Goal: Task Accomplishment & Management: Complete application form

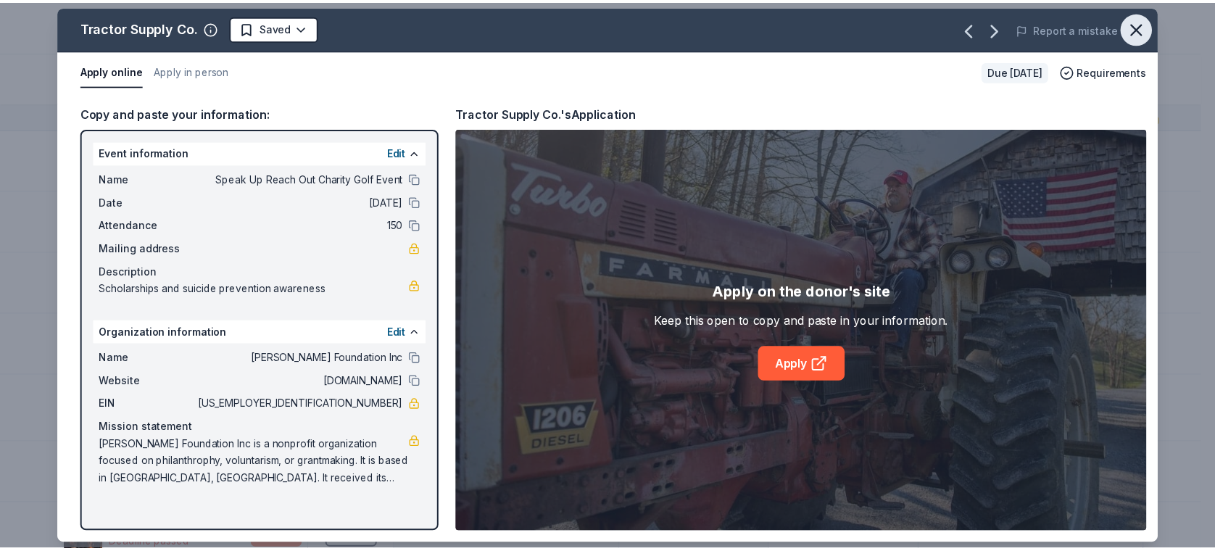
scroll to position [5232, 0]
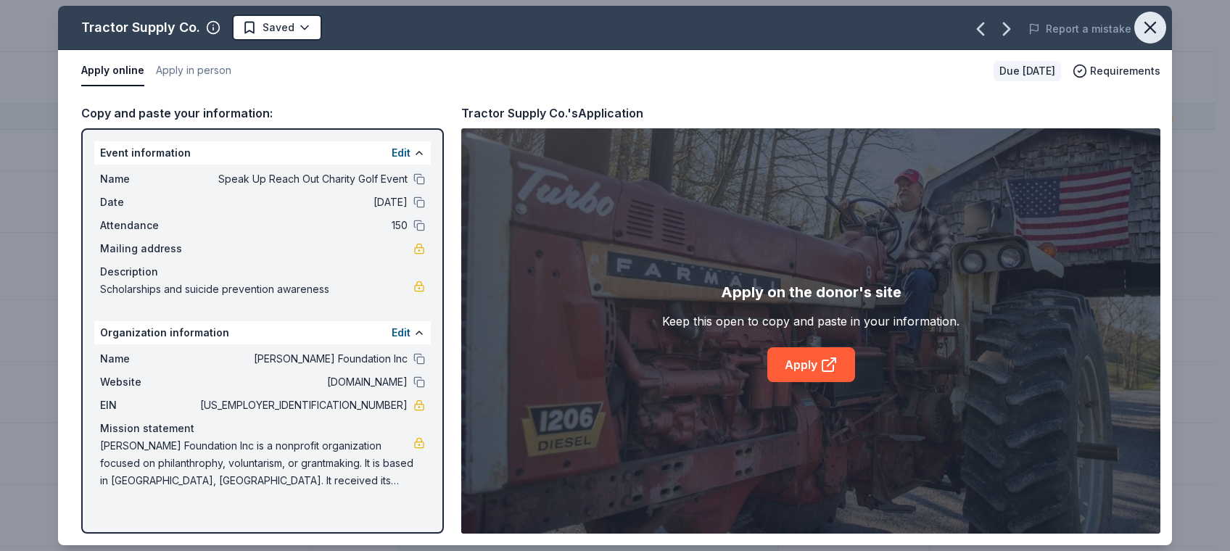
click at [1146, 22] on icon "button" at bounding box center [1150, 27] width 20 height 20
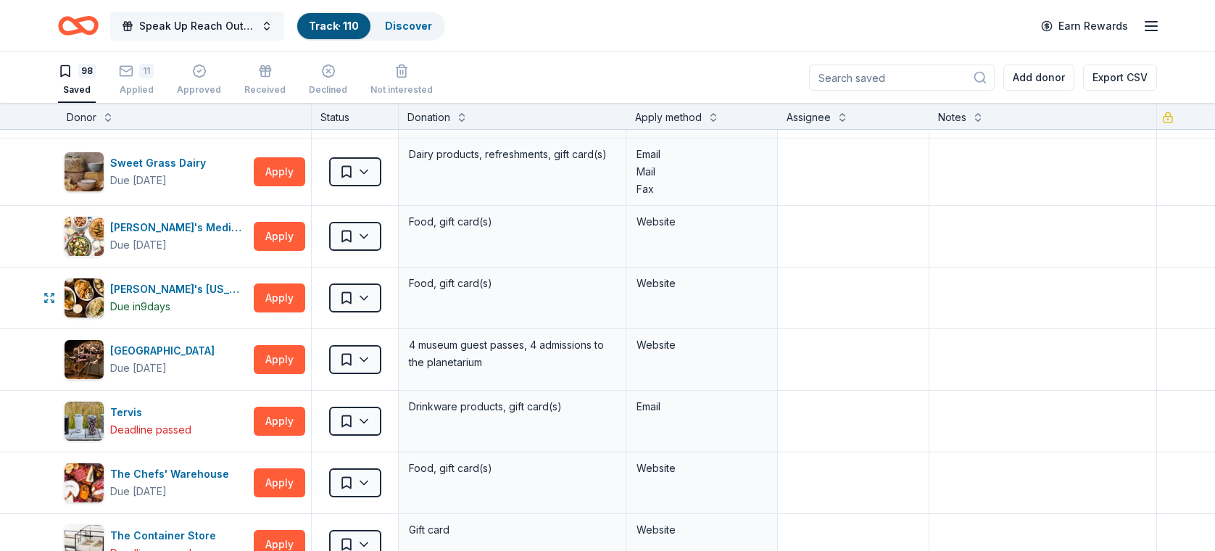
scroll to position [4541, 0]
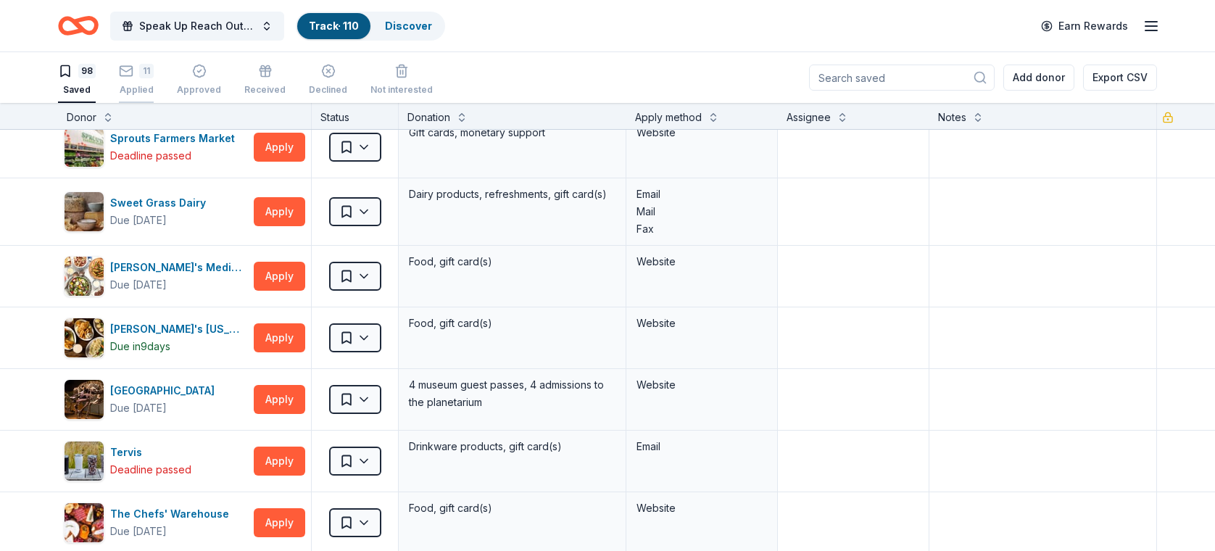
click at [144, 70] on div "11" at bounding box center [146, 71] width 15 height 15
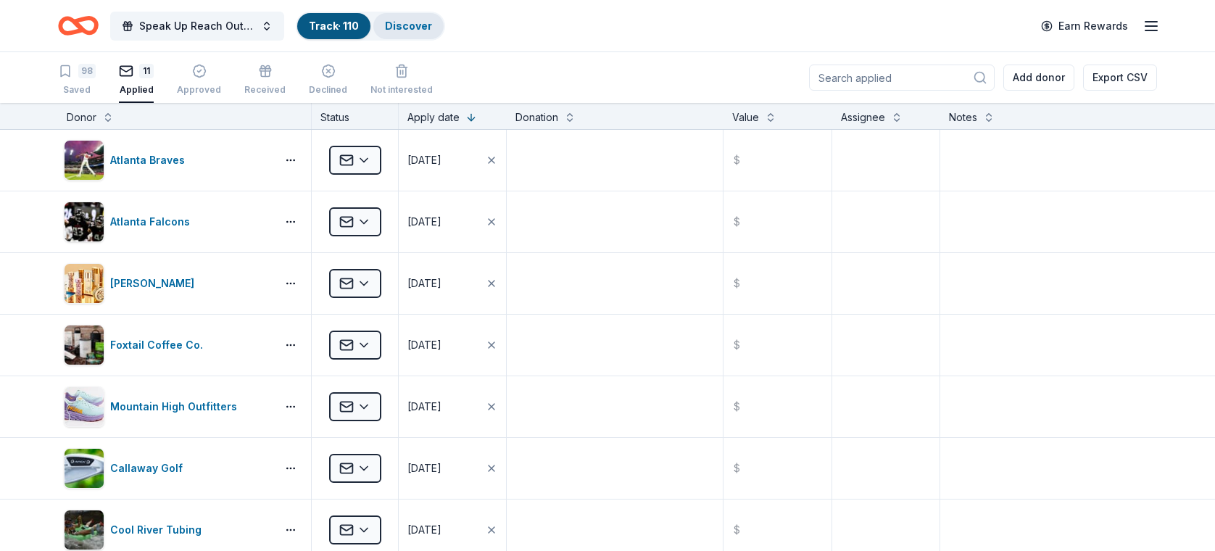
click at [417, 25] on link "Discover" at bounding box center [408, 26] width 47 height 12
click at [417, 20] on link "Discover" at bounding box center [408, 26] width 47 height 12
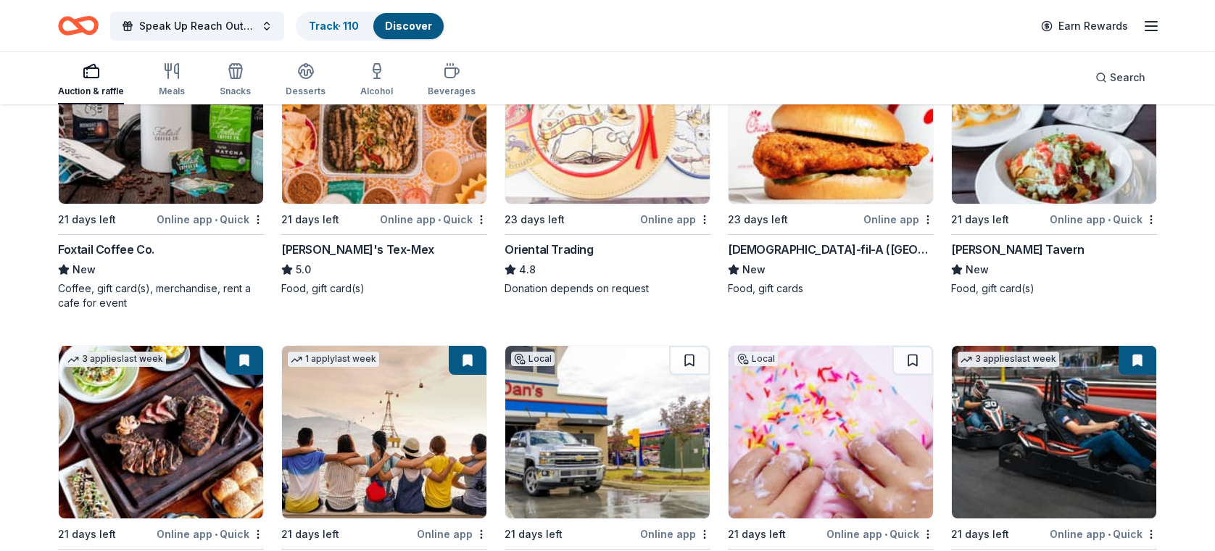
scroll to position [237, 0]
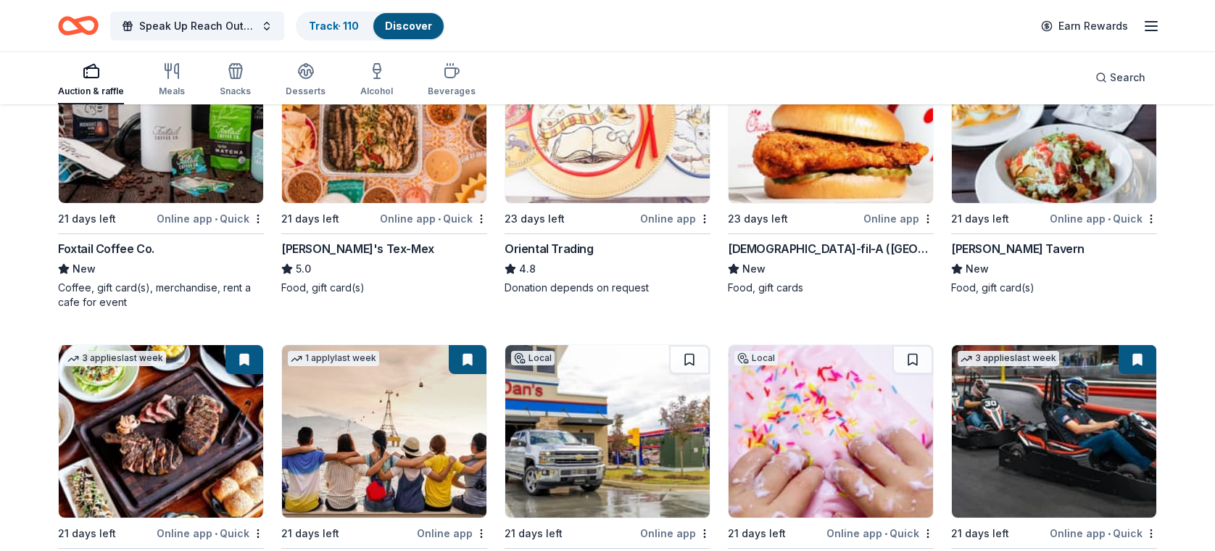
click at [596, 168] on img at bounding box center [607, 116] width 204 height 173
click at [324, 28] on link "Track · 110" at bounding box center [334, 26] width 50 height 12
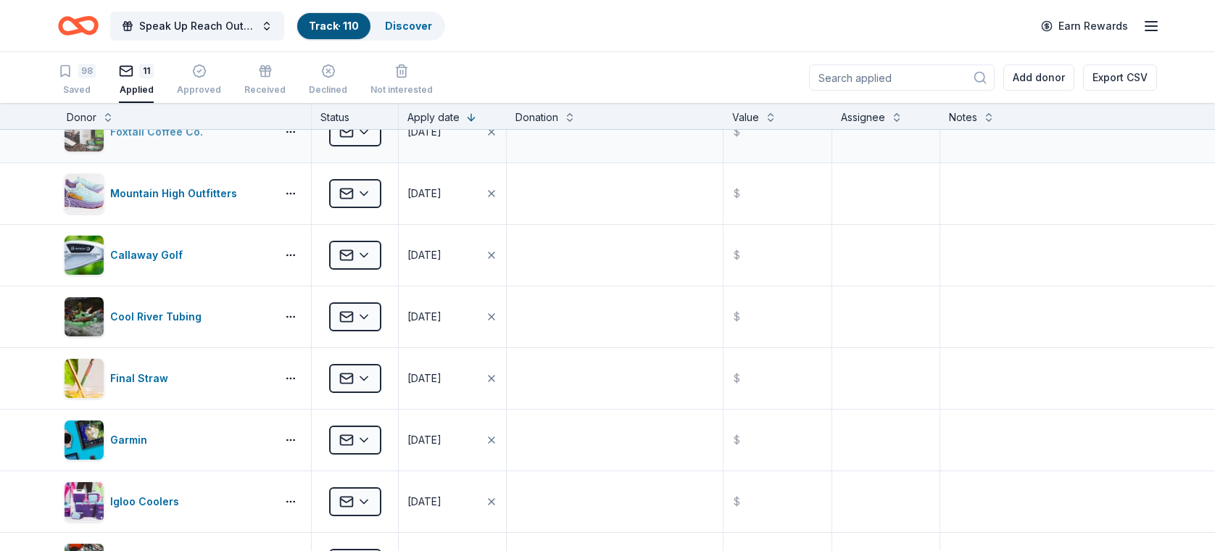
scroll to position [212, 0]
click at [78, 73] on div "98" at bounding box center [86, 71] width 17 height 15
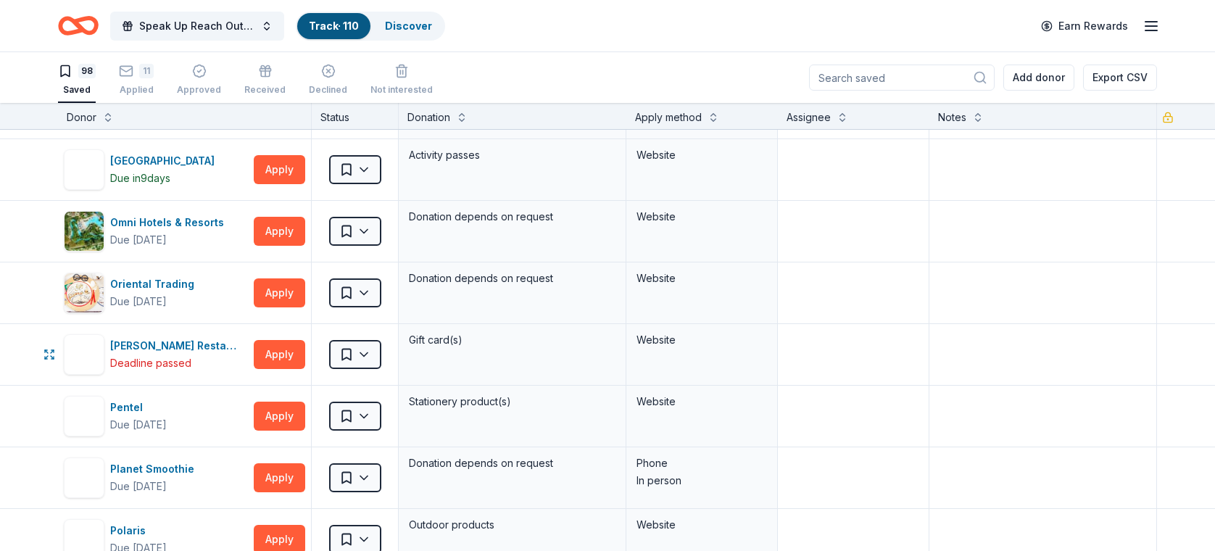
scroll to position [3382, 0]
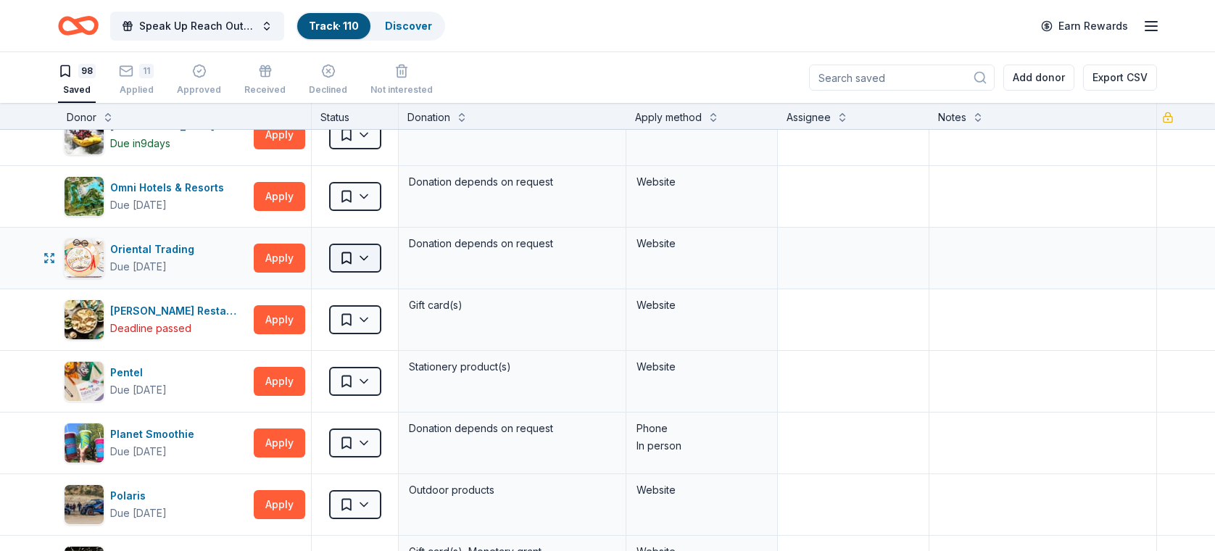
click at [357, 254] on html "Speak Up Reach Out Charity Golf Event Track · 110 Discover Earn Rewards 98 Save…" at bounding box center [607, 275] width 1215 height 551
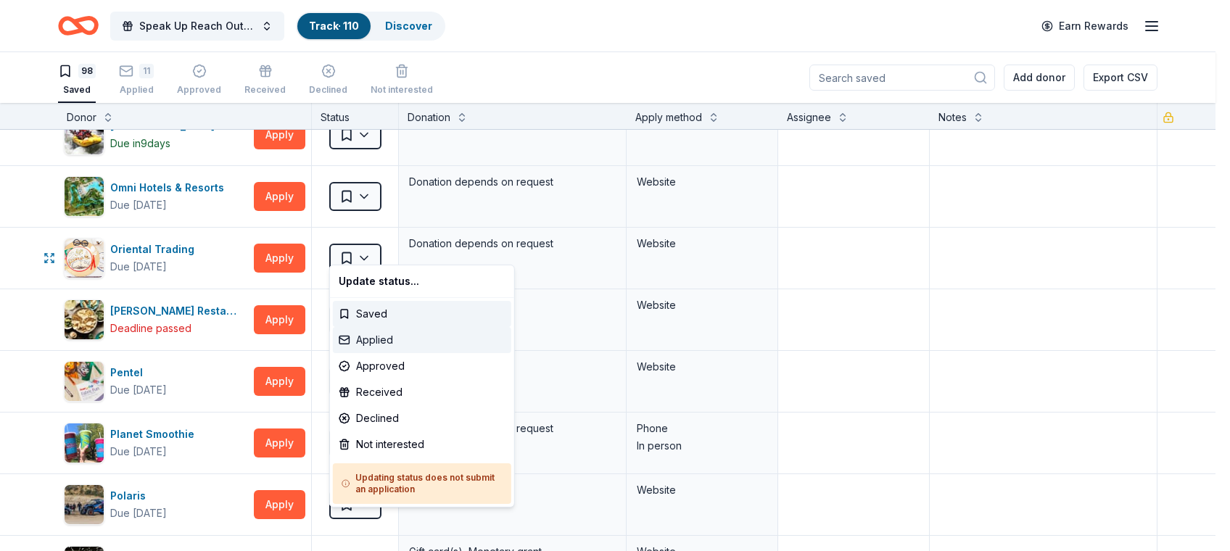
click at [369, 342] on div "Applied" at bounding box center [422, 340] width 178 height 26
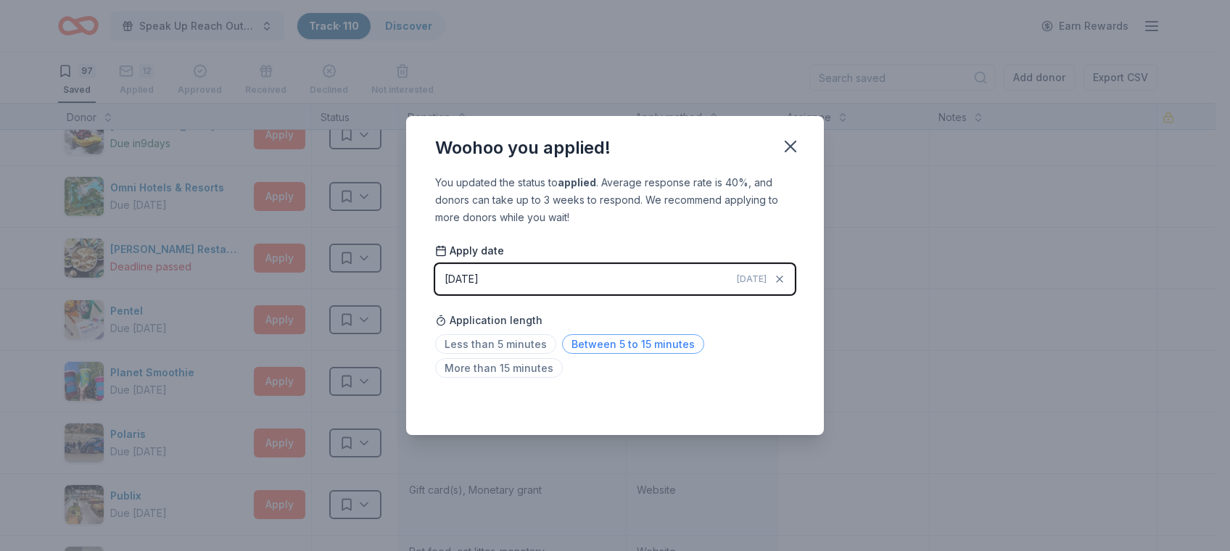
click at [597, 335] on span "Between 5 to 15 minutes" at bounding box center [633, 344] width 142 height 20
click at [787, 131] on button "button" at bounding box center [790, 147] width 32 height 32
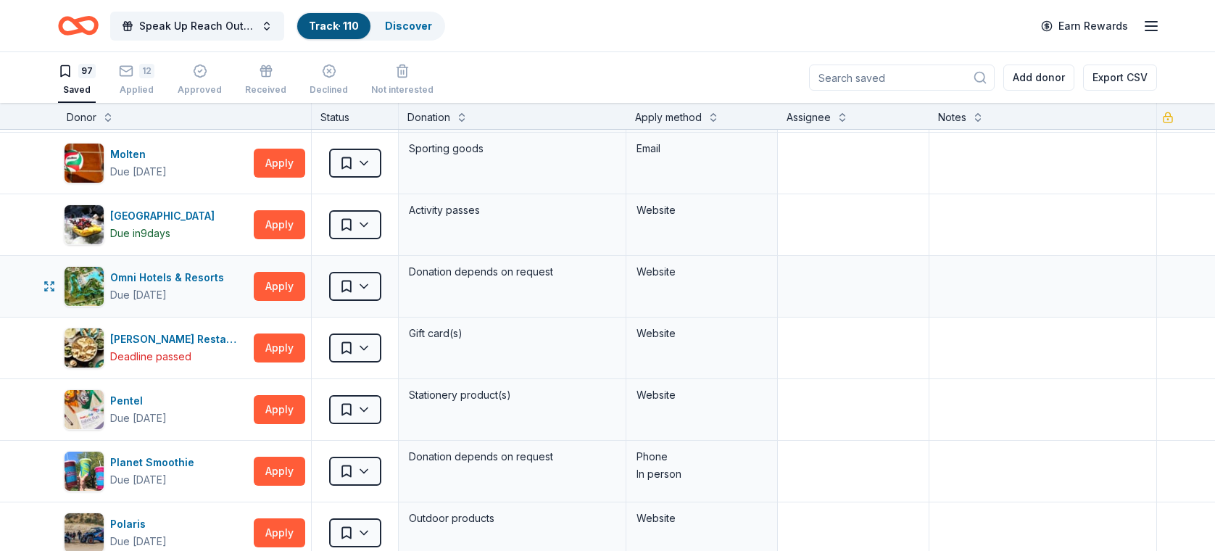
scroll to position [3300, 0]
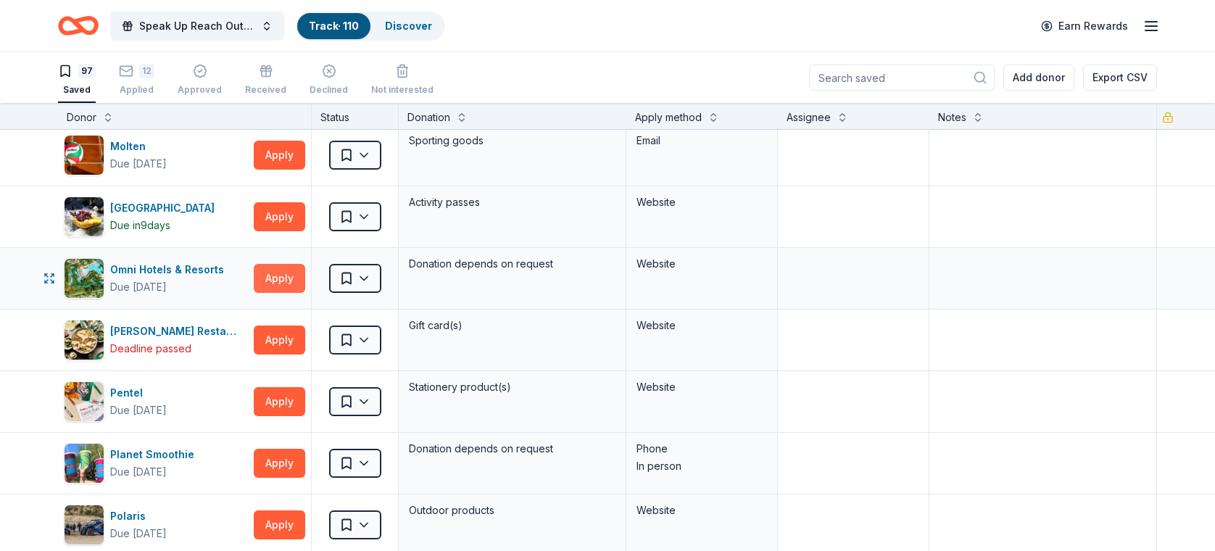
click at [275, 268] on button "Apply" at bounding box center [279, 278] width 51 height 29
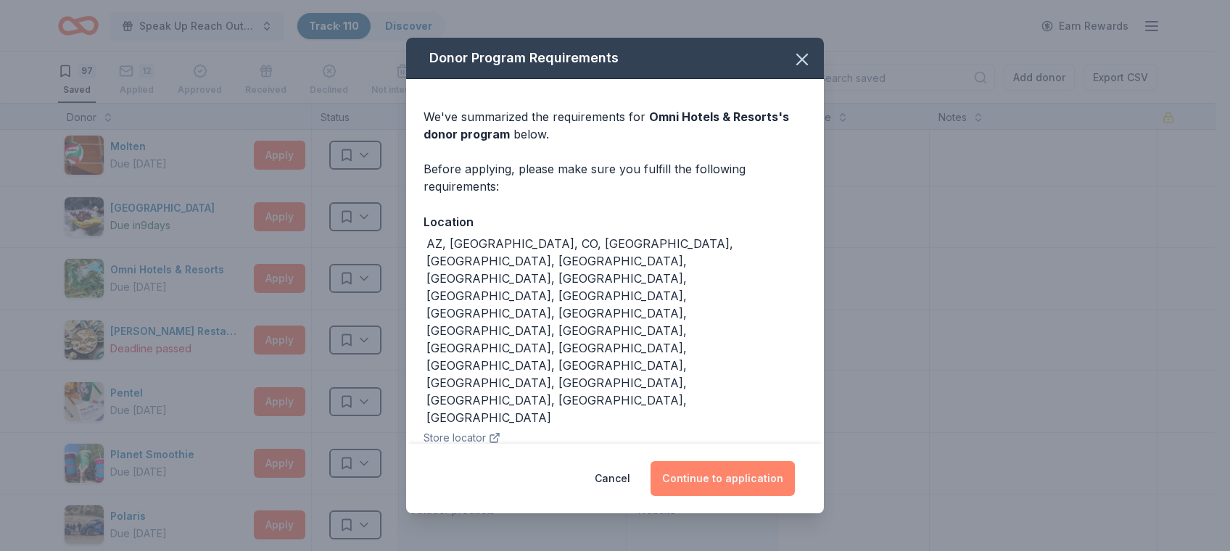
click at [740, 465] on button "Continue to application" at bounding box center [722, 478] width 144 height 35
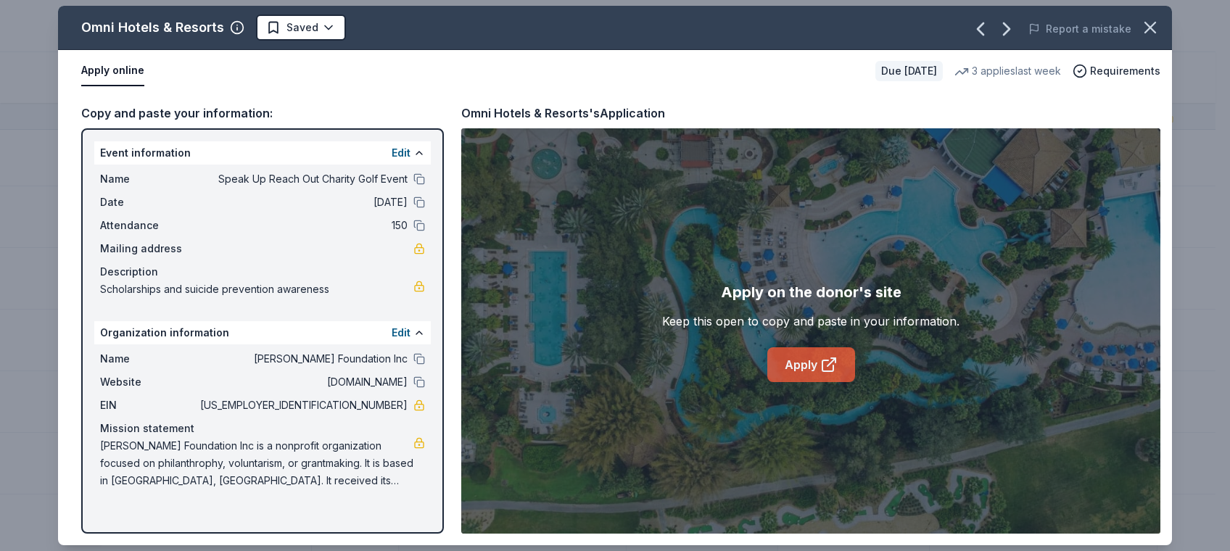
click at [792, 368] on link "Apply" at bounding box center [811, 364] width 88 height 35
click at [1156, 24] on icon "button" at bounding box center [1150, 27] width 20 height 20
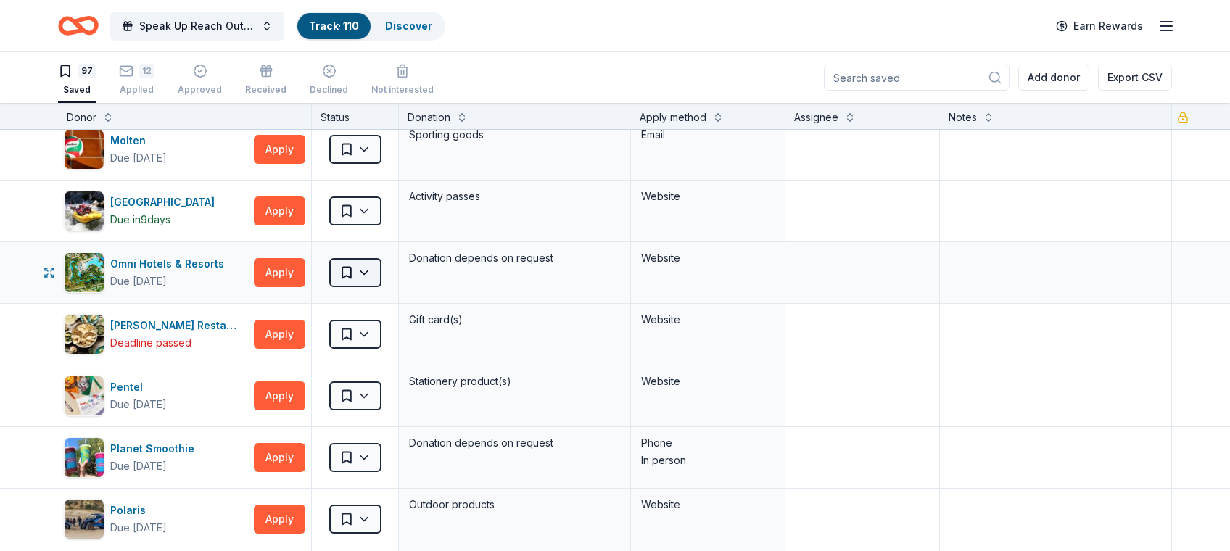
click at [355, 275] on html "Speak Up Reach Out Charity Golf Event Track · 110 Discover Earn Rewards 97 Save…" at bounding box center [615, 275] width 1230 height 551
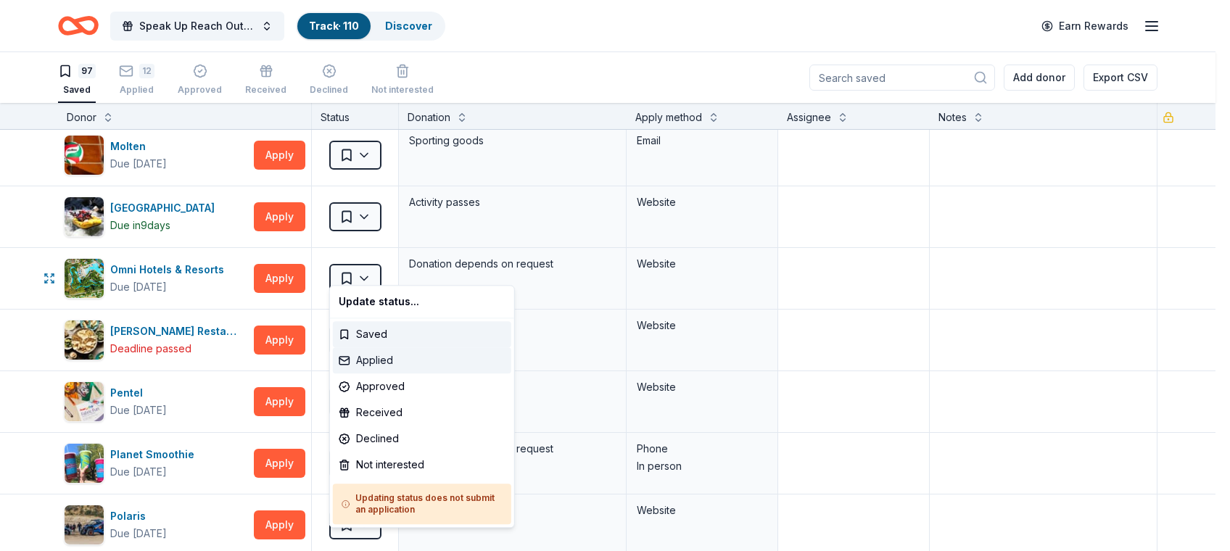
click at [378, 367] on div "Applied" at bounding box center [422, 360] width 178 height 26
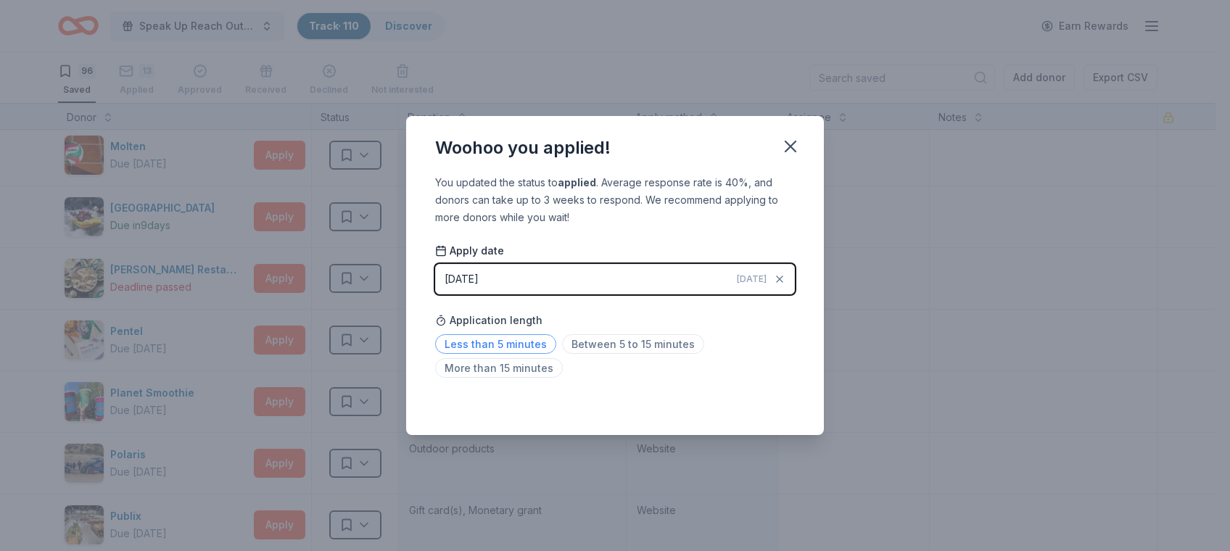
click at [498, 344] on span "Less than 5 minutes" at bounding box center [495, 344] width 121 height 20
click at [797, 141] on icon "button" at bounding box center [790, 146] width 20 height 20
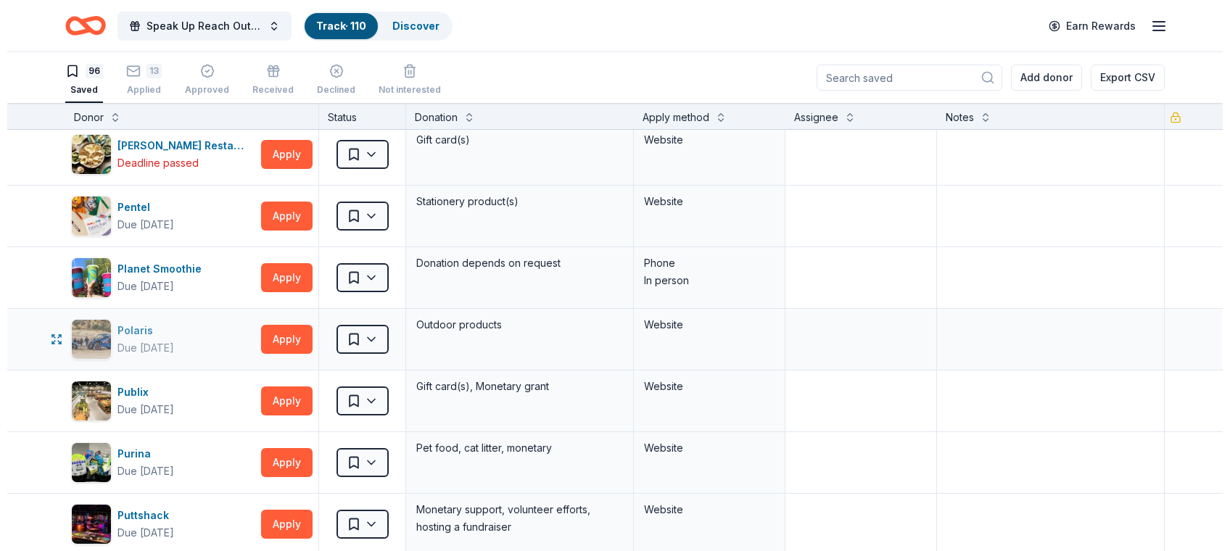
scroll to position [3443, 0]
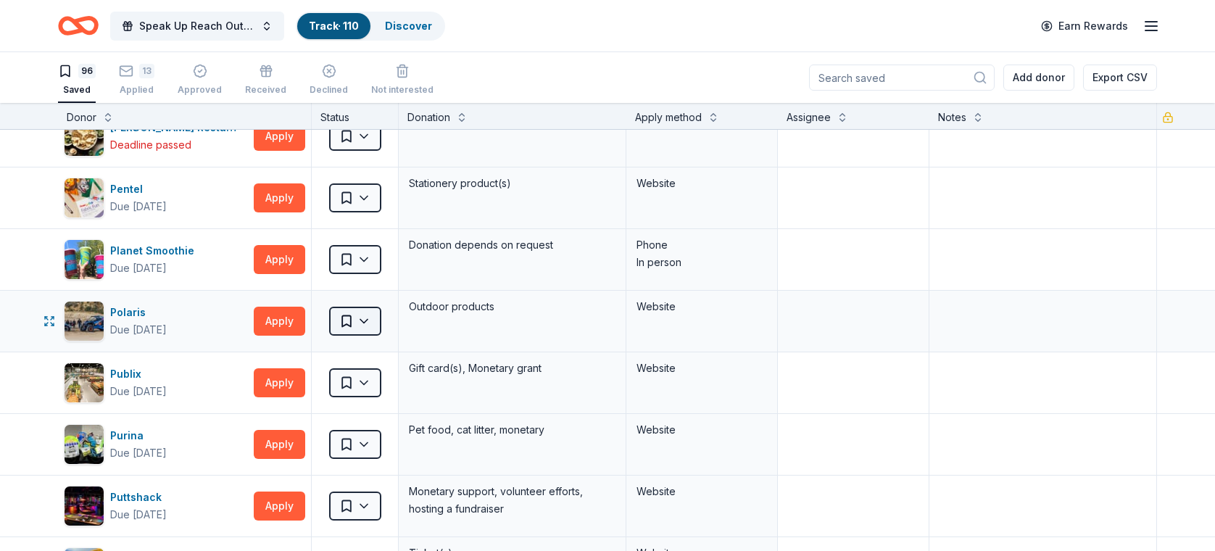
click at [354, 304] on html "Speak Up Reach Out Charity Golf Event Track · 110 Discover Earn Rewards 96 Save…" at bounding box center [607, 275] width 1215 height 551
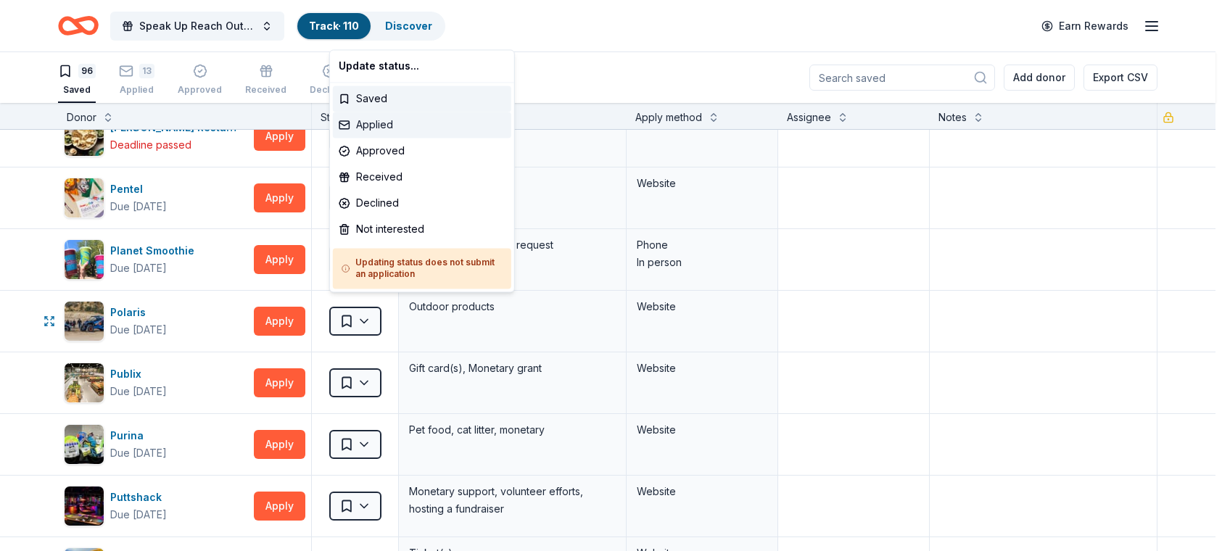
click at [384, 120] on div "Applied" at bounding box center [422, 125] width 178 height 26
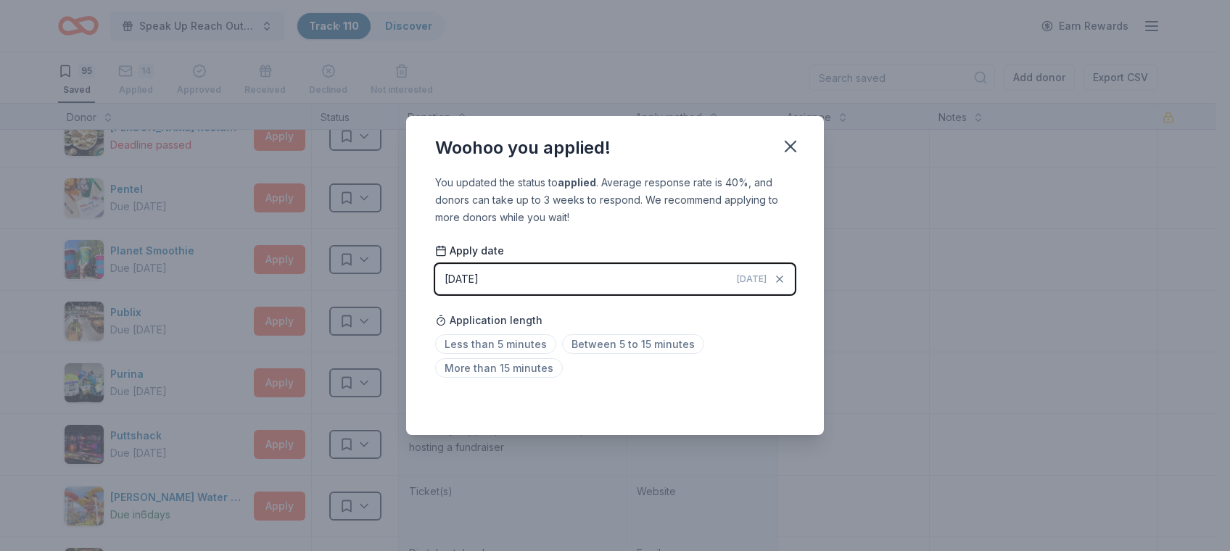
click at [763, 273] on span "Today" at bounding box center [752, 279] width 30 height 12
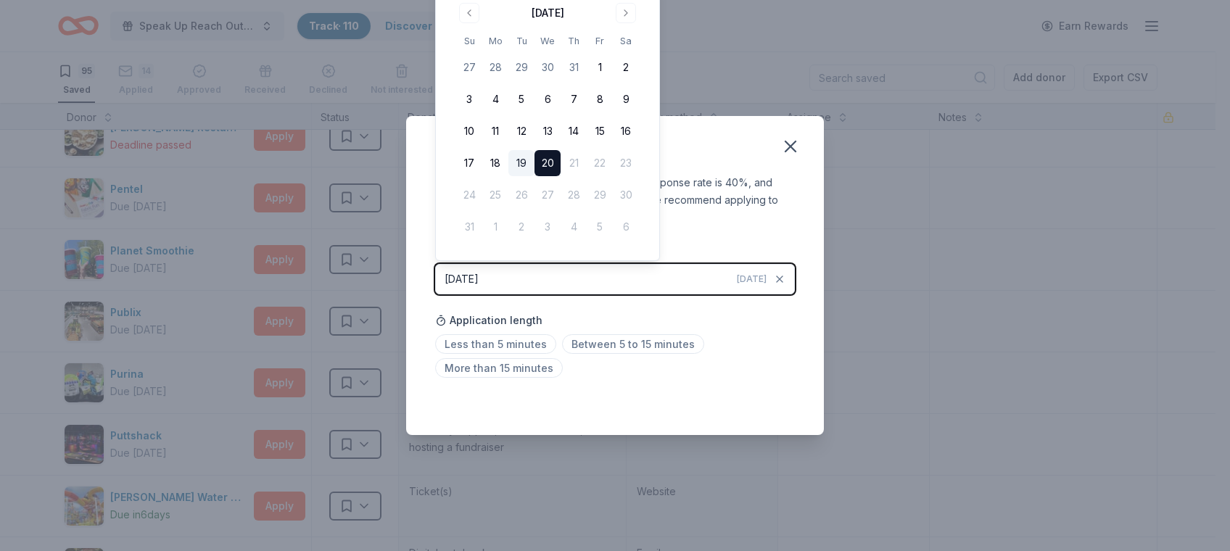
click at [522, 151] on button "19" at bounding box center [521, 163] width 26 height 26
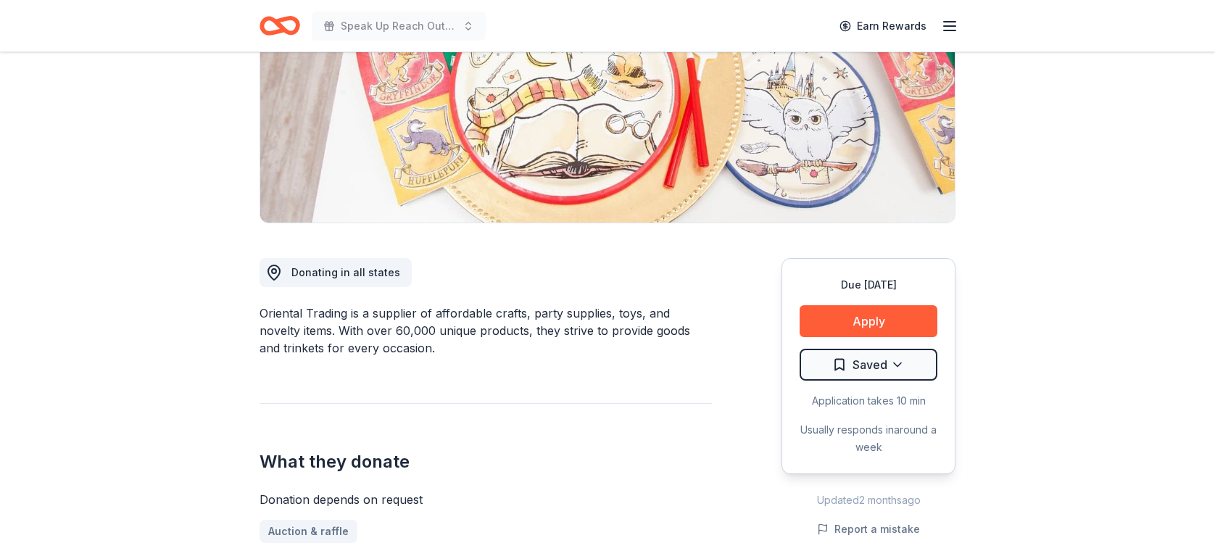
scroll to position [227, 0]
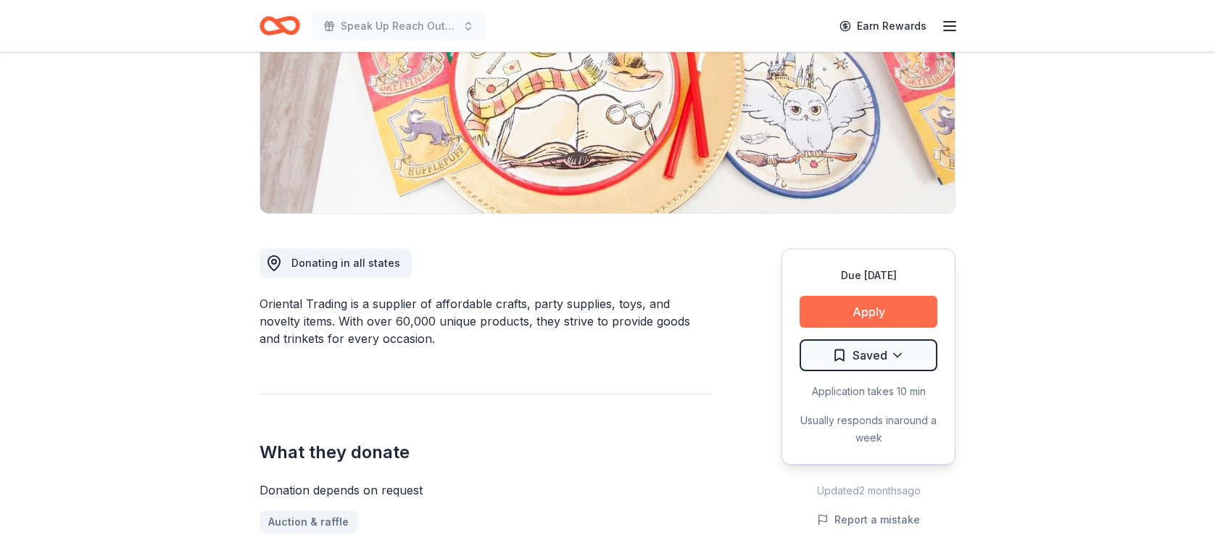
click at [895, 310] on button "Apply" at bounding box center [869, 312] width 138 height 32
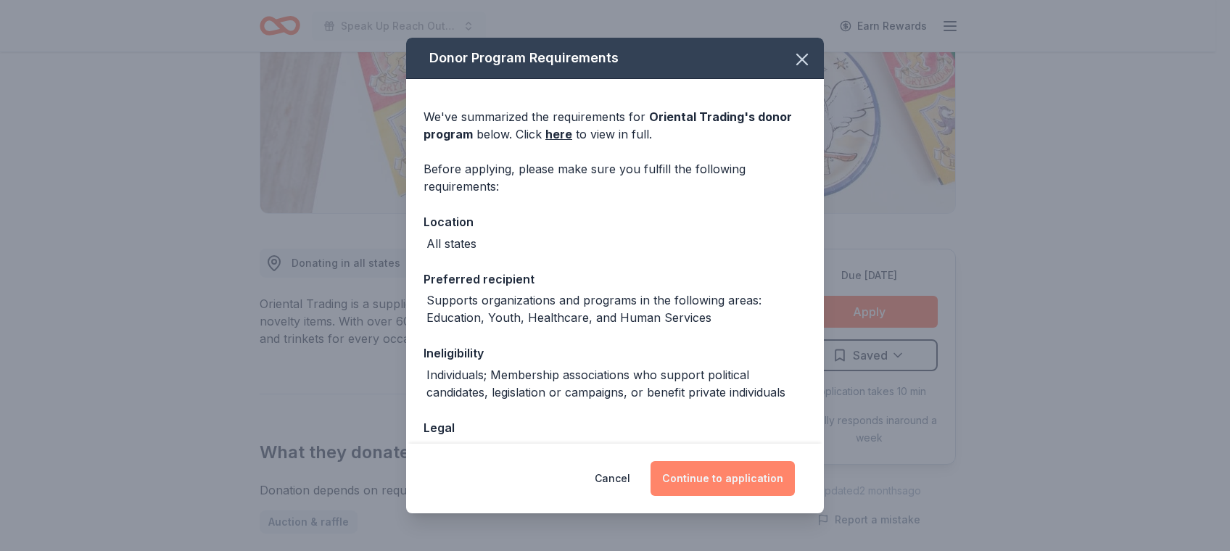
click at [716, 479] on button "Continue to application" at bounding box center [722, 478] width 144 height 35
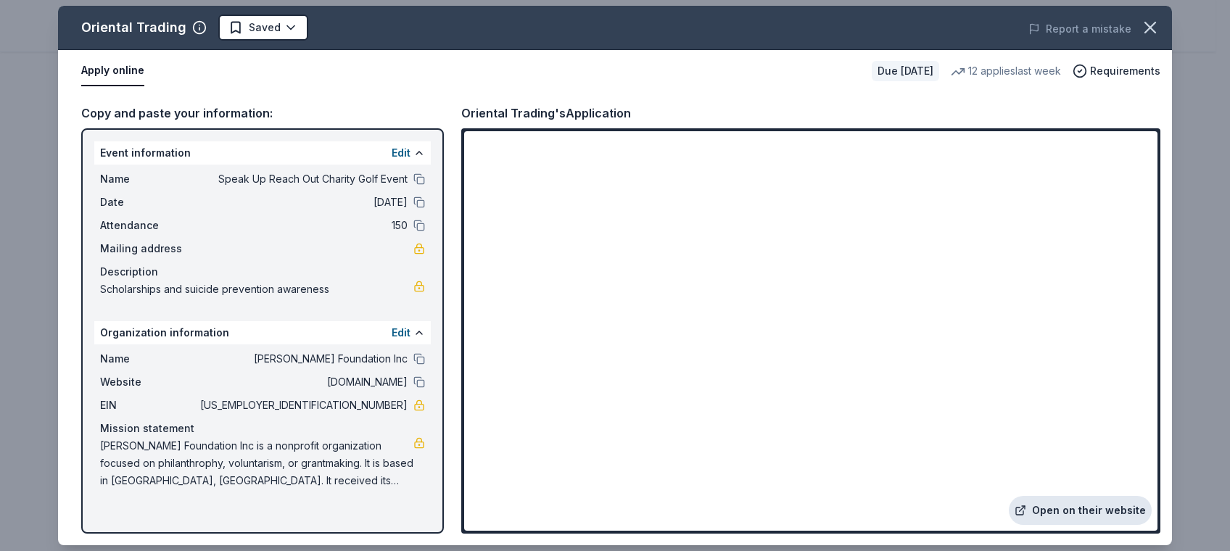
click at [1112, 501] on link "Open on their website" at bounding box center [1080, 510] width 143 height 29
click at [1151, 21] on icon "button" at bounding box center [1150, 27] width 20 height 20
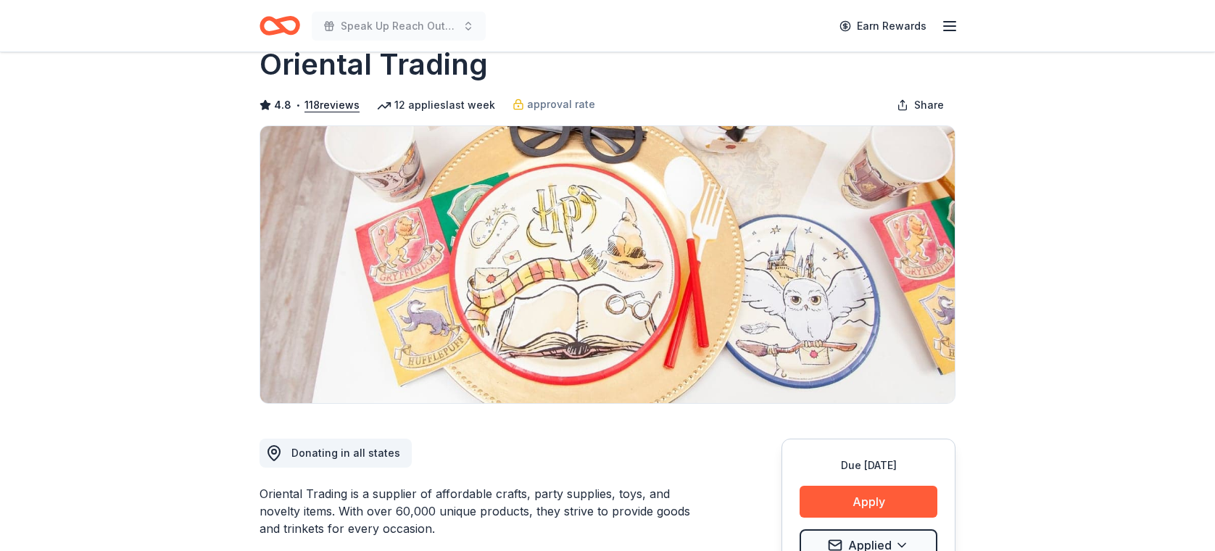
scroll to position [0, 0]
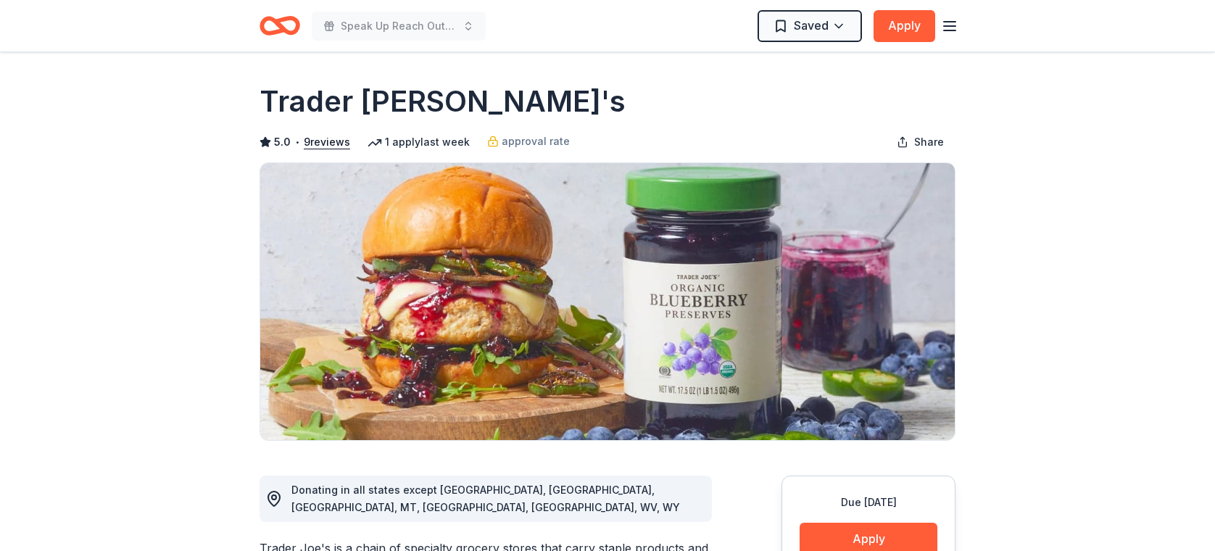
click at [946, 33] on icon "button" at bounding box center [949, 25] width 17 height 17
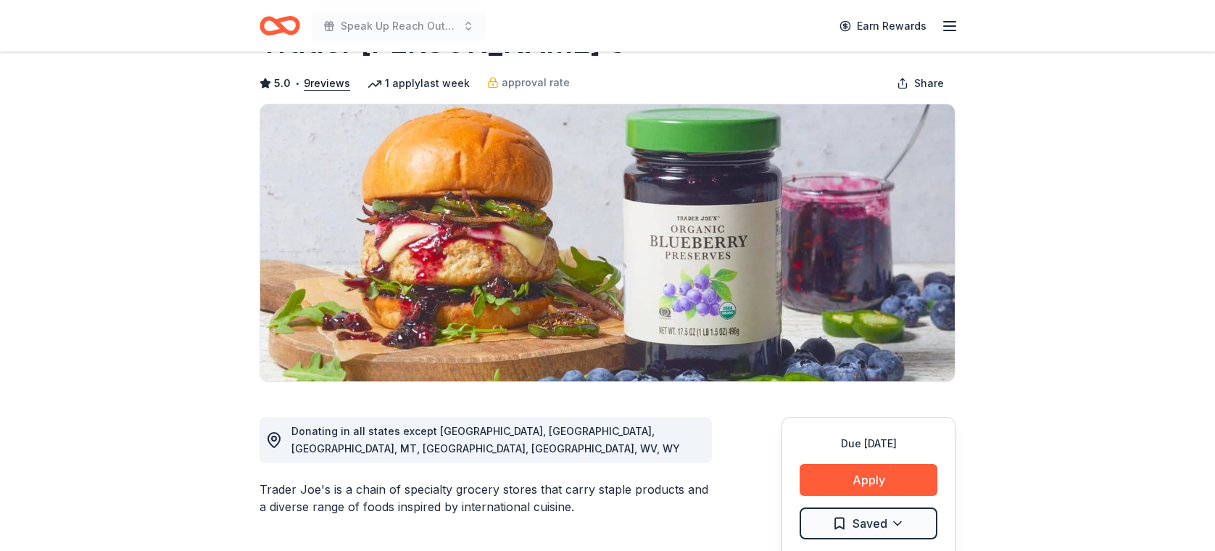
scroll to position [56, 0]
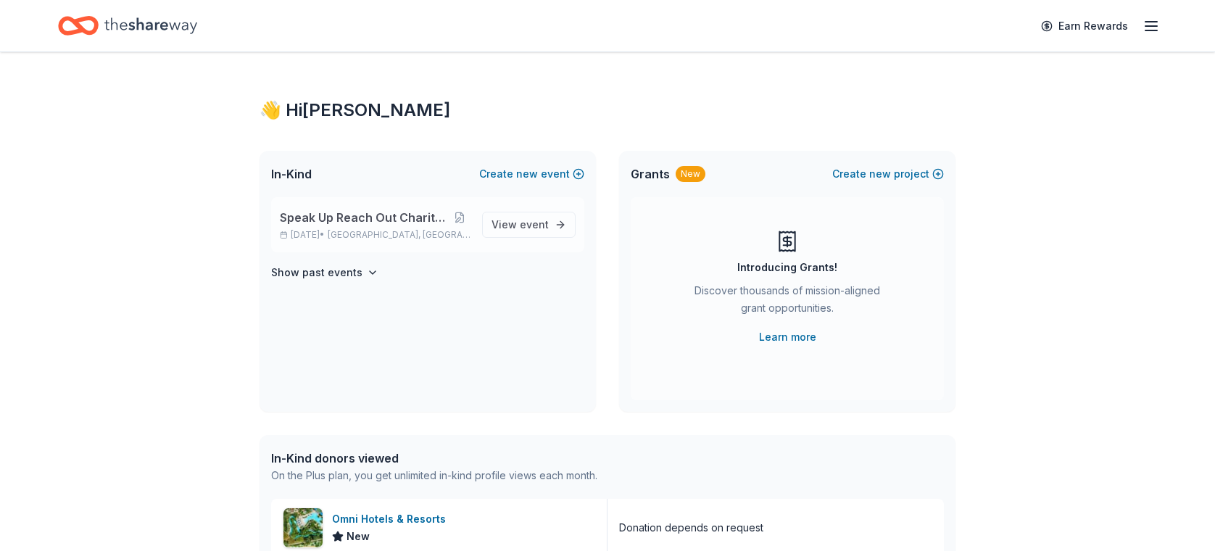
click at [374, 221] on span "Speak Up Reach Out Charity Golf Event" at bounding box center [364, 217] width 169 height 17
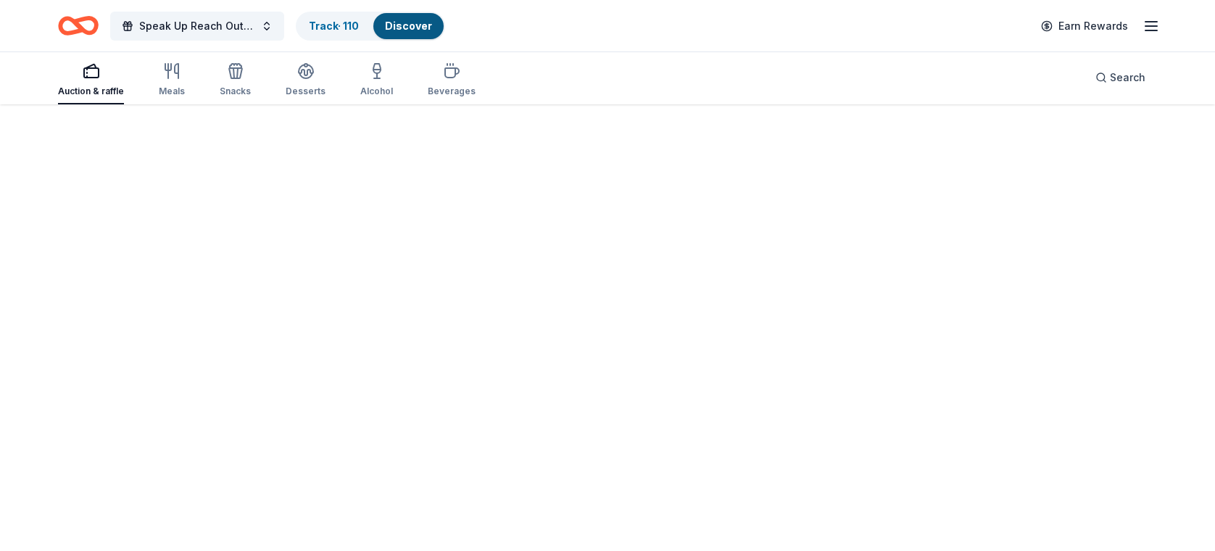
scroll to position [105, 0]
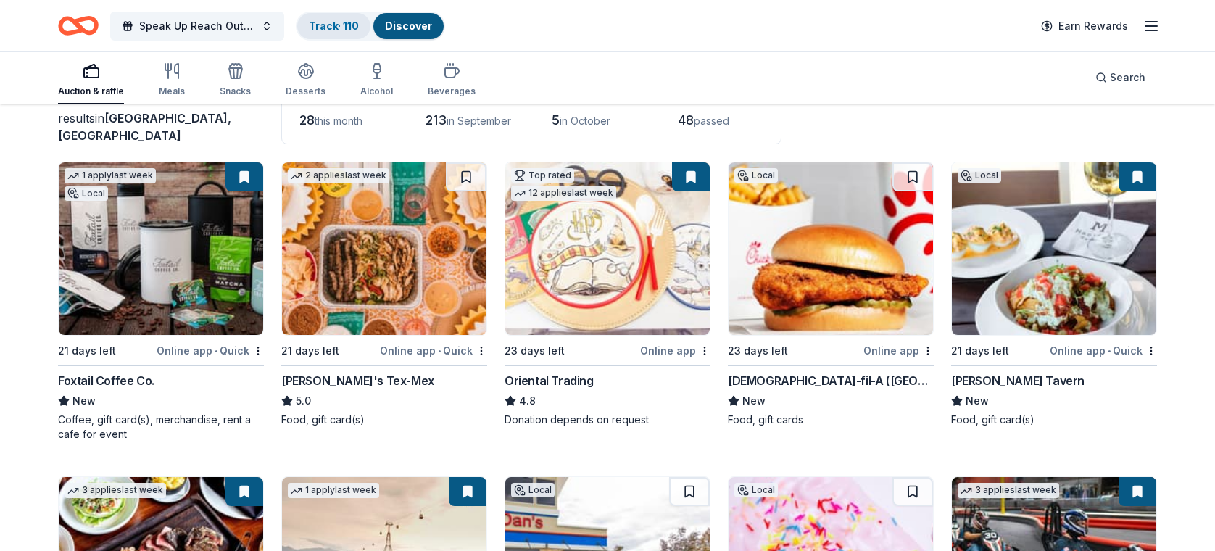
click at [338, 23] on link "Track · 110" at bounding box center [334, 26] width 50 height 12
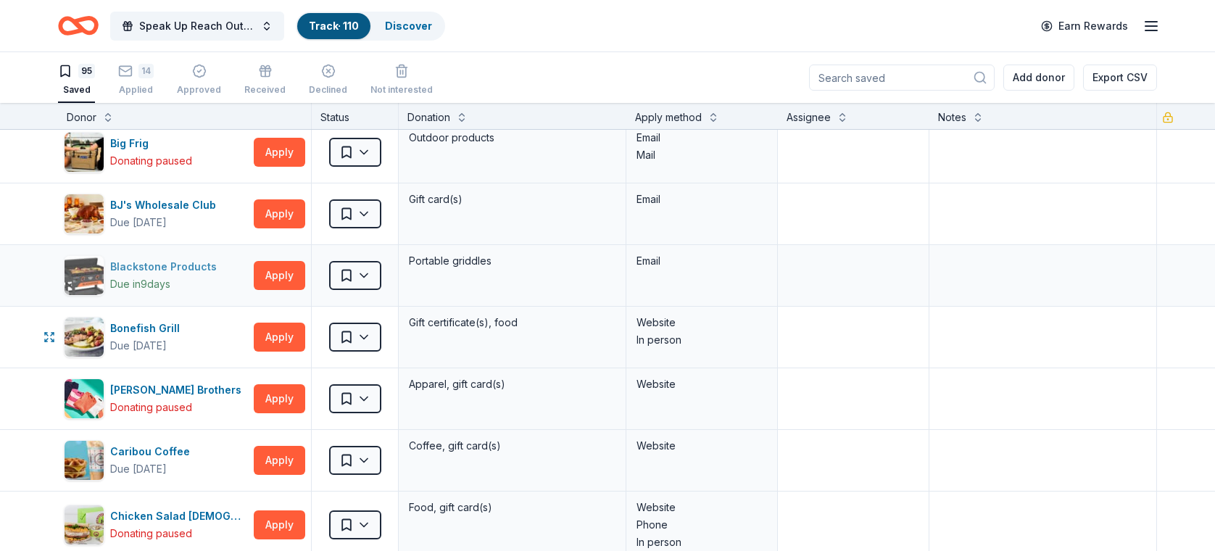
scroll to position [817, 0]
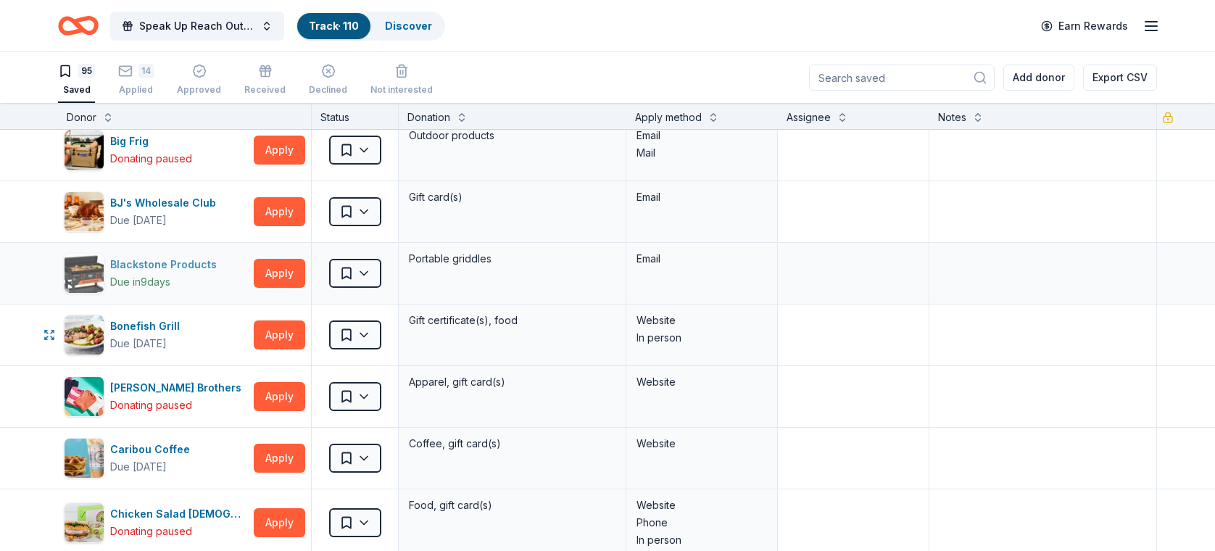
click at [204, 334] on div "Bonefish Grill Due [DATE]" at bounding box center [156, 335] width 184 height 41
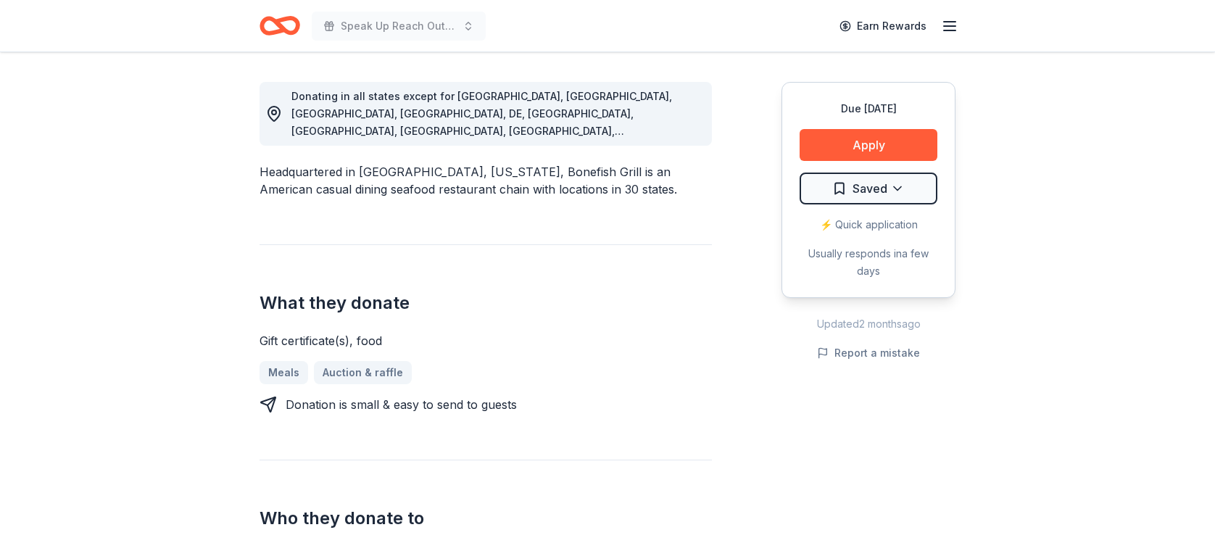
scroll to position [394, 0]
